Goal: Information Seeking & Learning: Learn about a topic

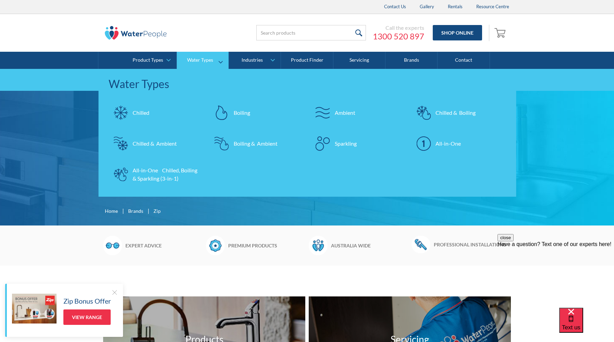
click at [160, 176] on div "All-in-One Chilled, Boiling & Sparkling (3-in-1)" at bounding box center [166, 174] width 67 height 16
